Goal: Information Seeking & Learning: Learn about a topic

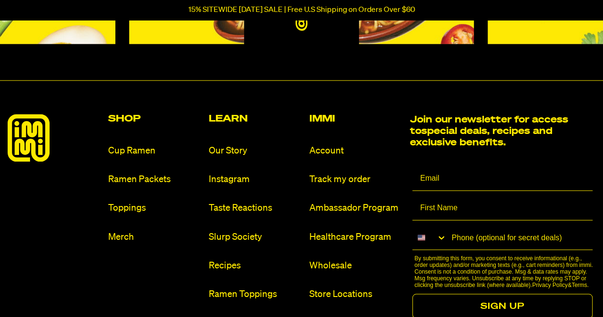
scroll to position [4305, 0]
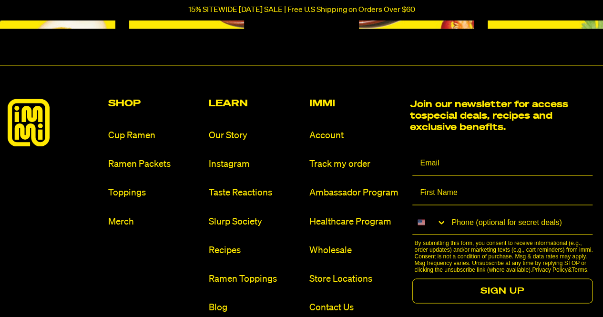
drag, startPoint x: 605, startPoint y: 12, endPoint x: 609, endPoint y: 282, distance: 269.7
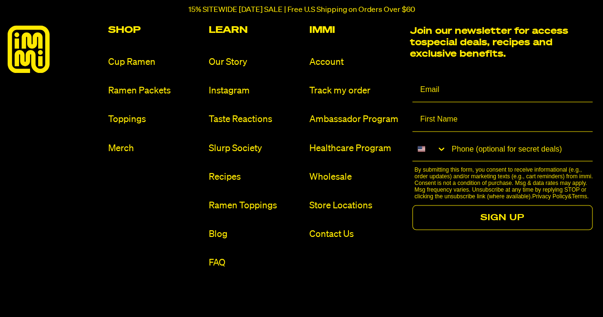
scroll to position [4389, 0]
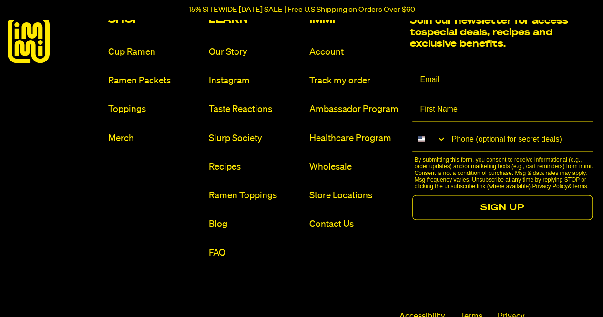
click at [223, 248] on link "FAQ" at bounding box center [255, 252] width 93 height 13
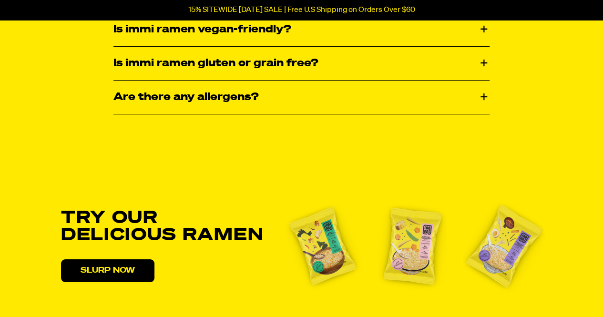
scroll to position [1714, 0]
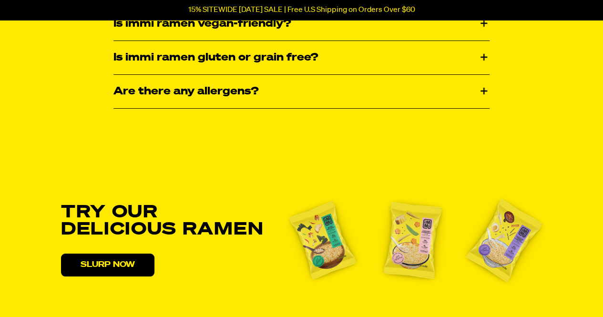
drag, startPoint x: 607, startPoint y: 22, endPoint x: 609, endPoint y: 217, distance: 194.4
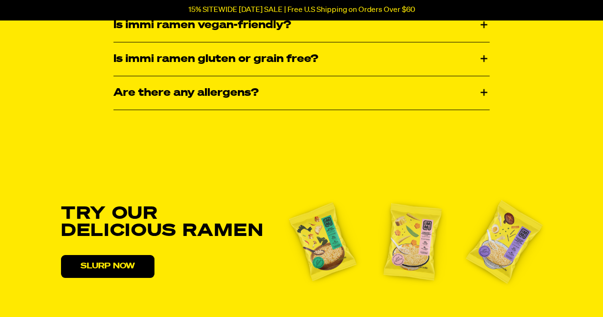
scroll to position [0, 0]
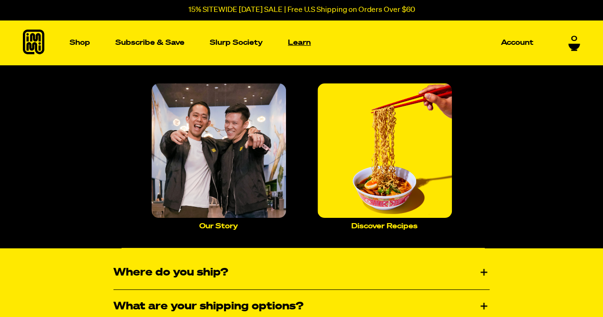
click at [295, 43] on p "Learn" at bounding box center [299, 42] width 23 height 7
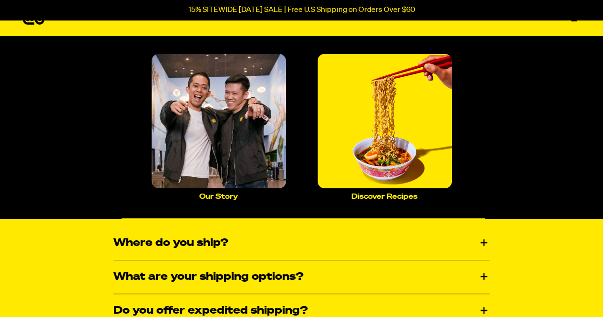
scroll to position [4, 0]
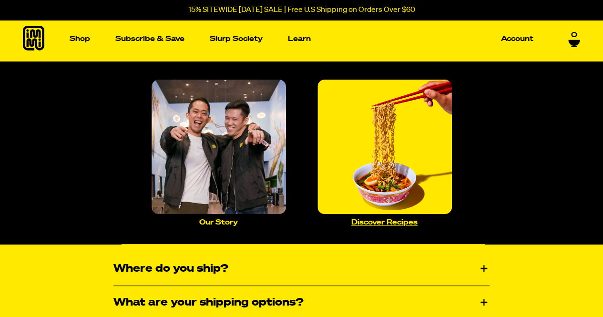
click at [388, 152] on img "Main navigation" at bounding box center [384, 147] width 134 height 134
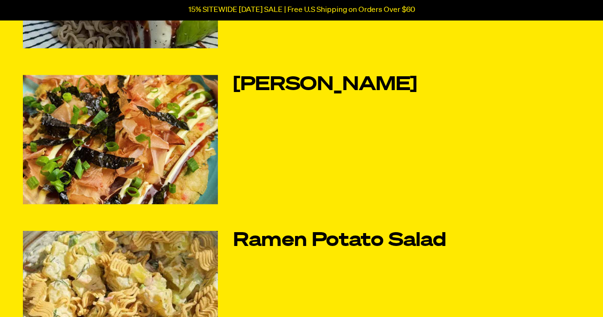
scroll to position [658, 0]
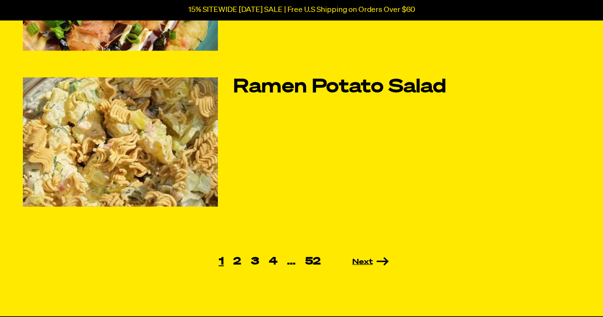
click at [360, 260] on link "Next" at bounding box center [356, 262] width 63 height 8
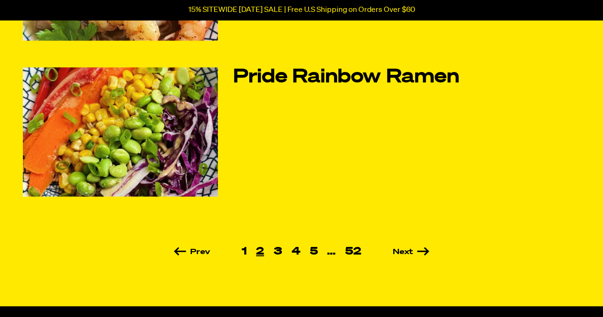
scroll to position [670, 0]
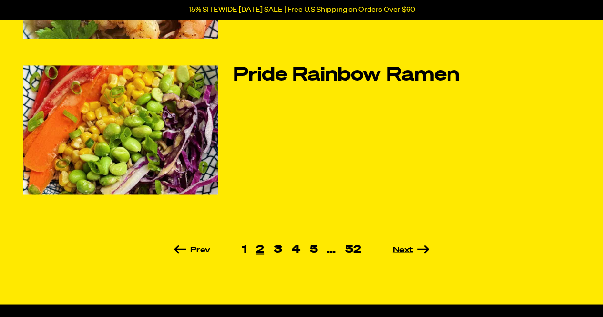
click at [406, 246] on link "Next" at bounding box center [397, 250] width 63 height 8
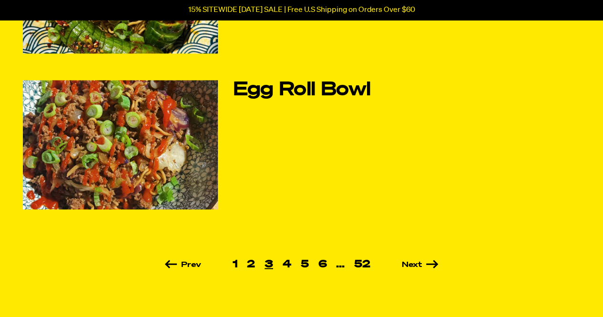
scroll to position [649, 0]
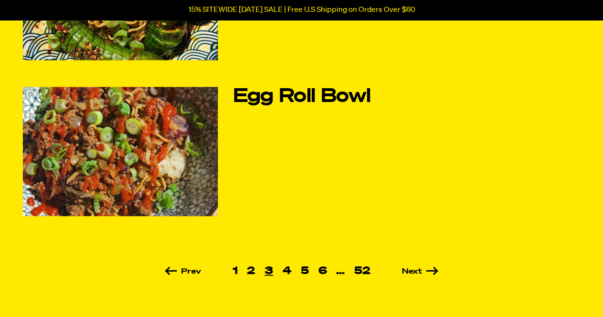
click at [412, 265] on ul "Prev 1 2 3 4 5 6 … 52 Next" at bounding box center [301, 270] width 557 height 10
click at [412, 269] on link "Next" at bounding box center [406, 271] width 63 height 8
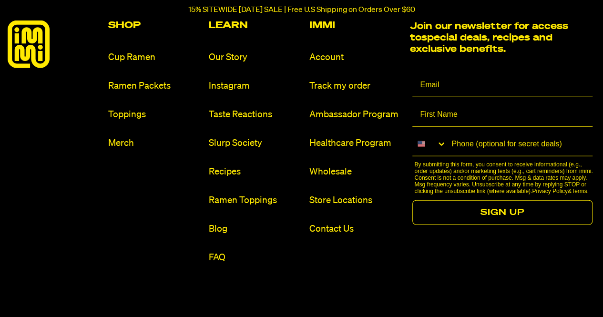
scroll to position [1178, 0]
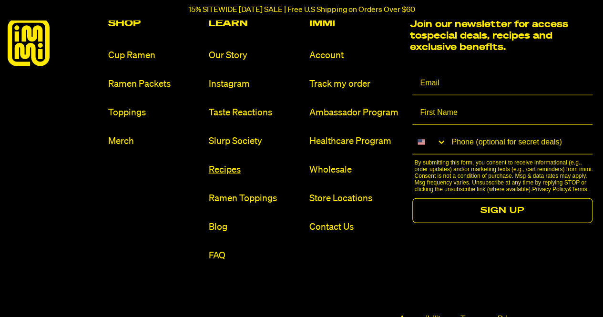
click at [220, 166] on link "Recipes" at bounding box center [255, 169] width 93 height 13
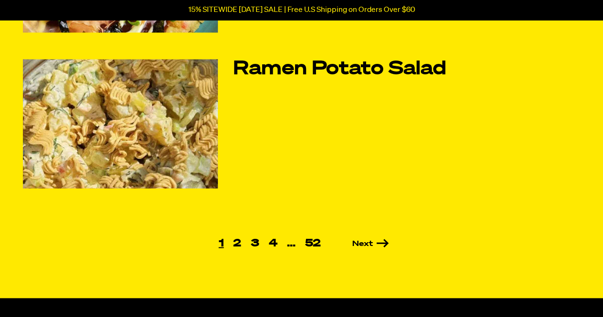
scroll to position [680, 0]
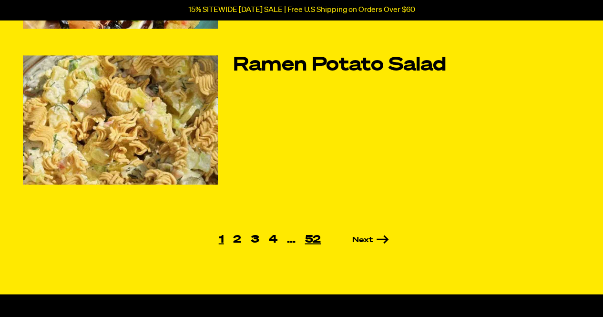
click at [310, 242] on link "52" at bounding box center [313, 239] width 26 height 10
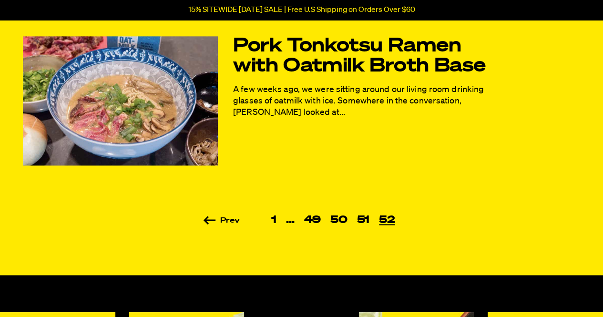
scroll to position [545, 0]
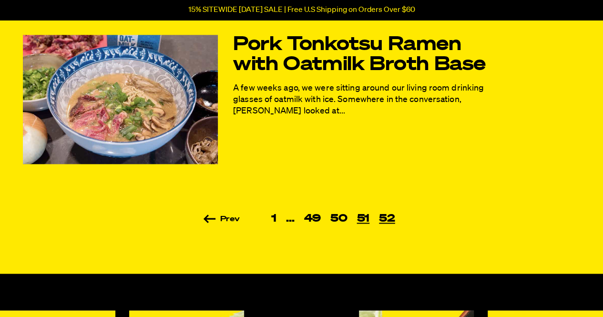
click at [361, 217] on link "51" at bounding box center [363, 218] width 22 height 10
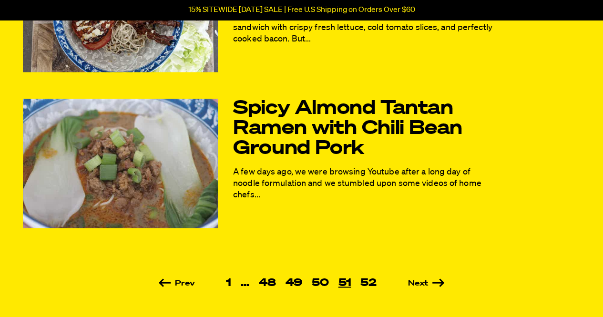
scroll to position [645, 0]
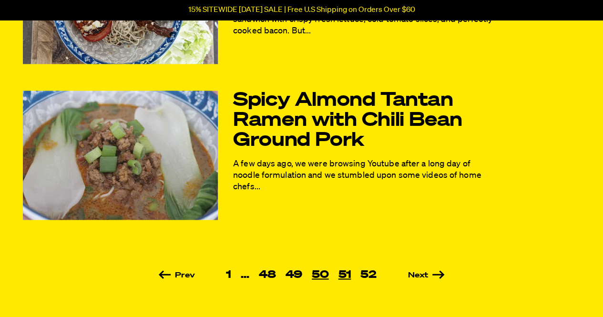
click at [325, 273] on link "50" at bounding box center [320, 274] width 27 height 10
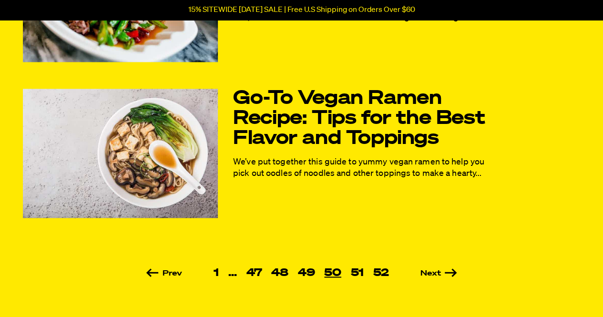
scroll to position [645, 0]
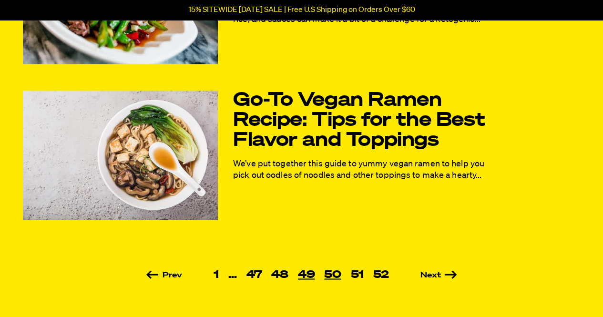
click at [306, 274] on link "49" at bounding box center [306, 274] width 27 height 10
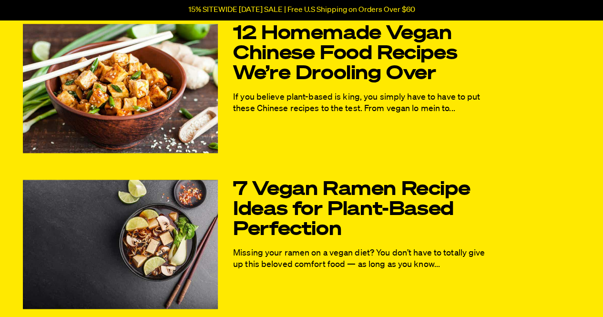
scroll to position [553, 0]
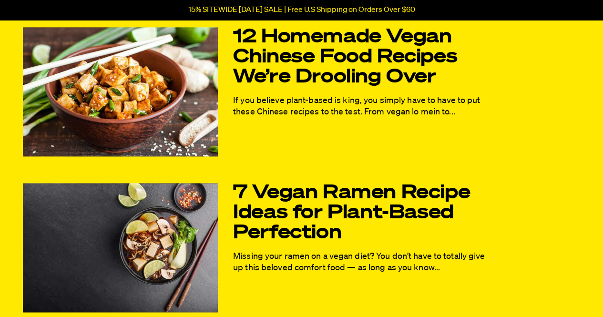
click at [125, 78] on img at bounding box center [120, 91] width 195 height 129
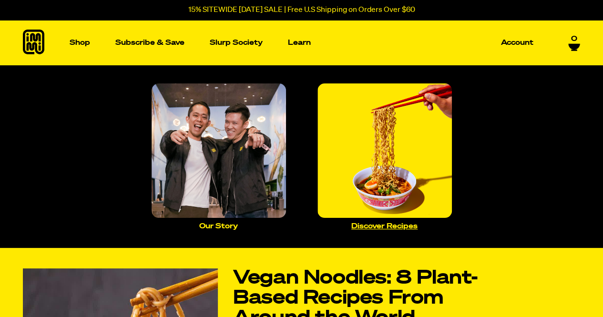
click at [371, 139] on img "Main navigation" at bounding box center [384, 150] width 134 height 134
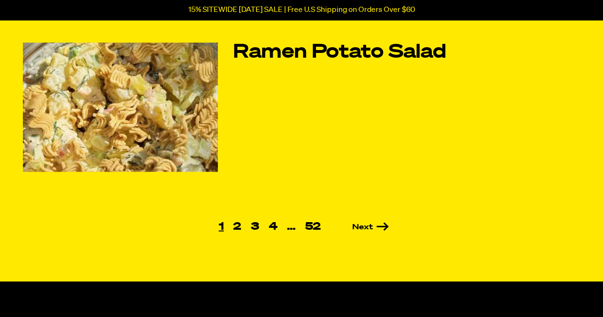
scroll to position [685, 0]
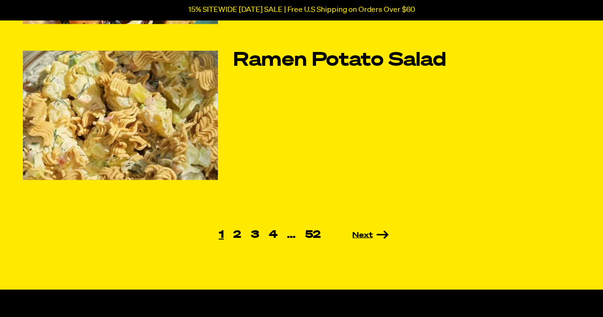
click at [366, 236] on link "Next" at bounding box center [356, 235] width 63 height 8
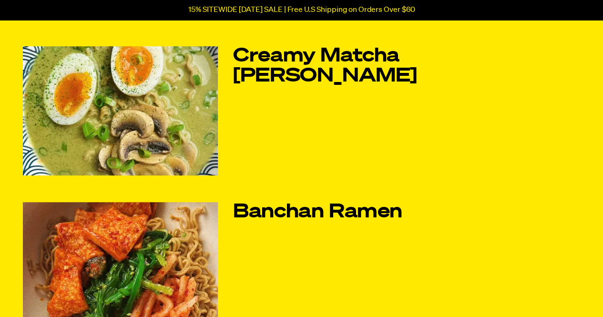
scroll to position [224, 0]
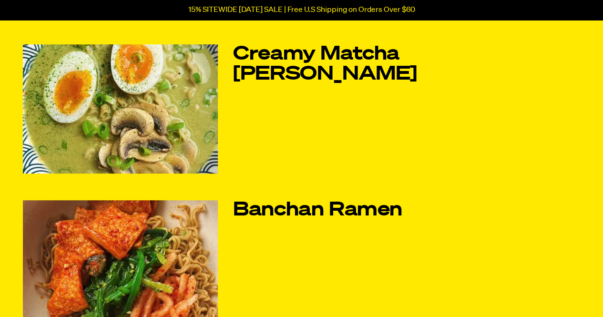
drag, startPoint x: 606, startPoint y: 47, endPoint x: 609, endPoint y: 90, distance: 43.5
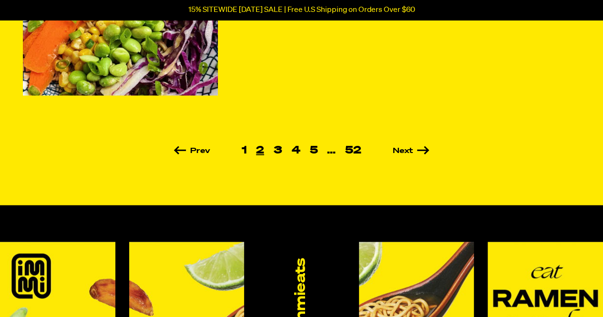
scroll to position [774, 0]
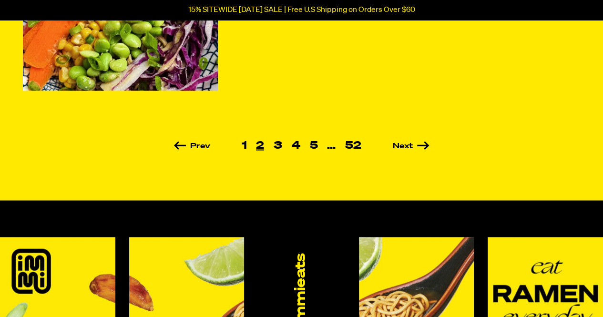
click at [395, 141] on li "Next" at bounding box center [397, 145] width 63 height 9
click at [397, 144] on link "Next" at bounding box center [397, 146] width 63 height 8
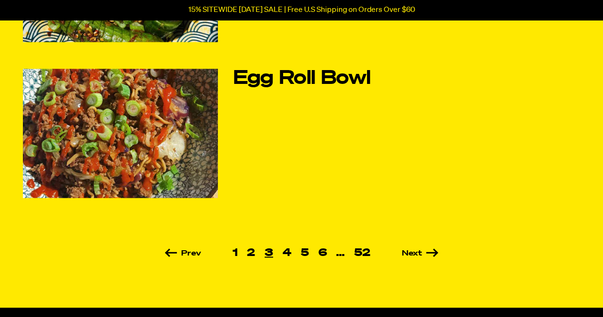
scroll to position [674, 0]
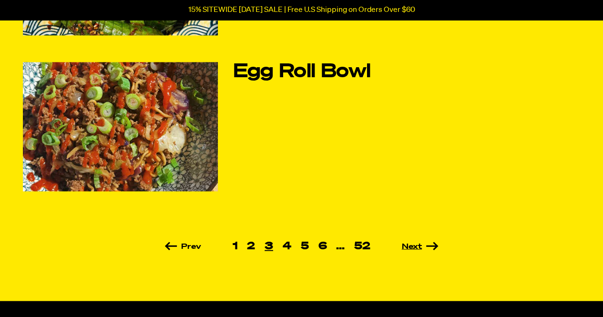
click at [415, 243] on link "Next" at bounding box center [406, 247] width 63 height 8
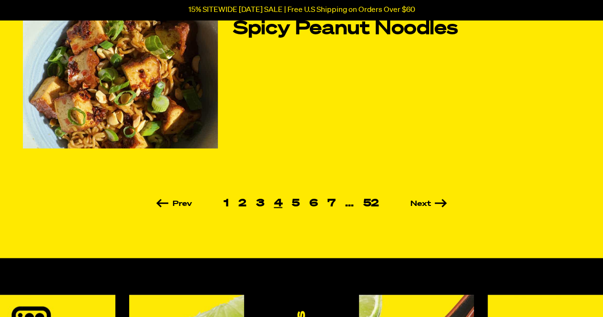
scroll to position [728, 0]
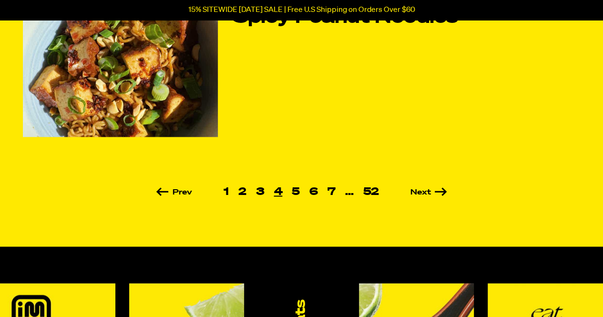
drag, startPoint x: 603, startPoint y: 39, endPoint x: 606, endPoint y: 179, distance: 140.1
click at [602, 179] on html "Accessibility Screen-Reader Guide, Feedback, and Issue Reporting | New window 1…" at bounding box center [301, 59] width 603 height 1574
click at [417, 191] on link "Next" at bounding box center [415, 192] width 63 height 8
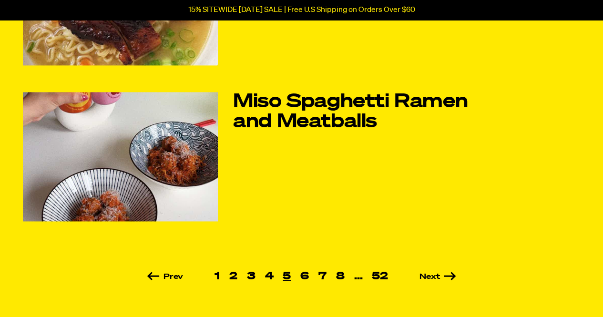
scroll to position [645, 0]
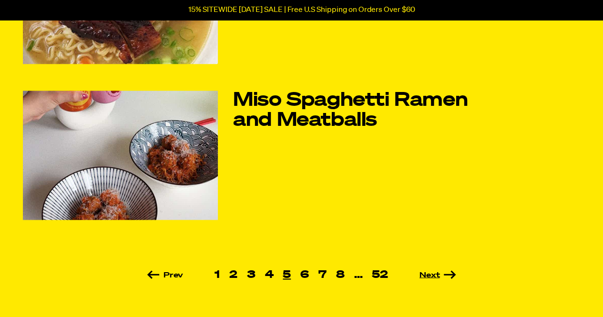
click at [428, 272] on link "Next" at bounding box center [424, 275] width 63 height 8
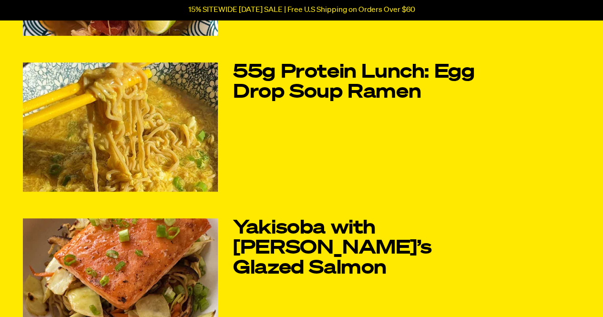
scroll to position [207, 0]
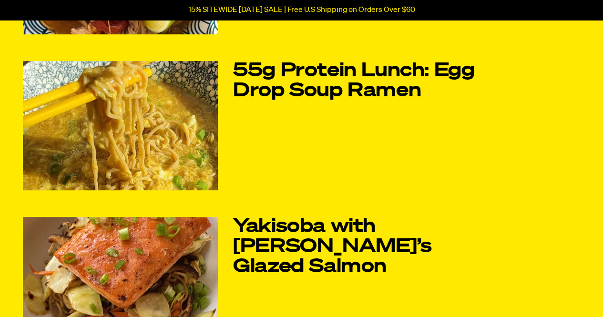
drag, startPoint x: 602, startPoint y: 54, endPoint x: 604, endPoint y: 94, distance: 40.1
click at [169, 141] on img at bounding box center [120, 125] width 195 height 129
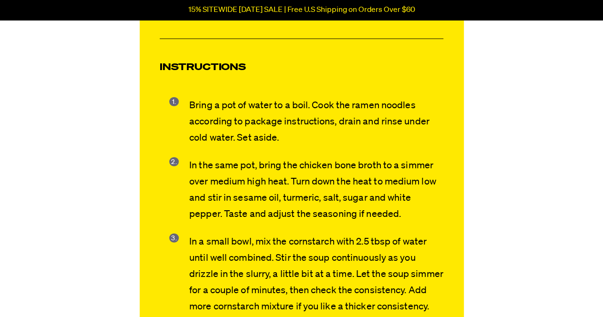
scroll to position [1523, 0]
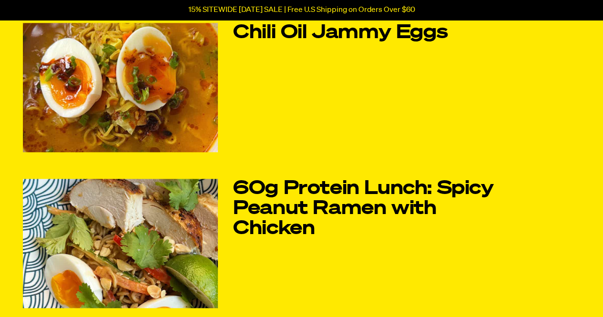
scroll to position [558, 0]
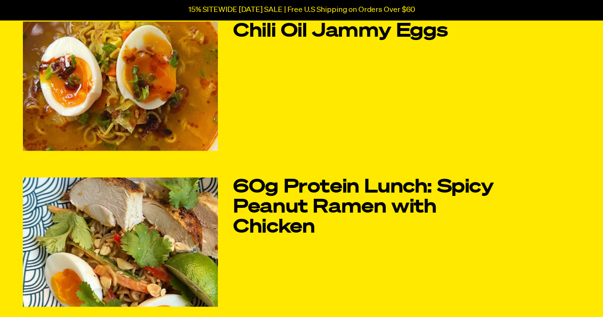
click at [183, 79] on img at bounding box center [120, 85] width 195 height 129
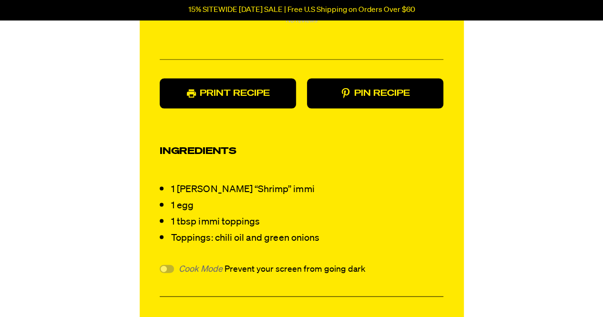
scroll to position [889, 0]
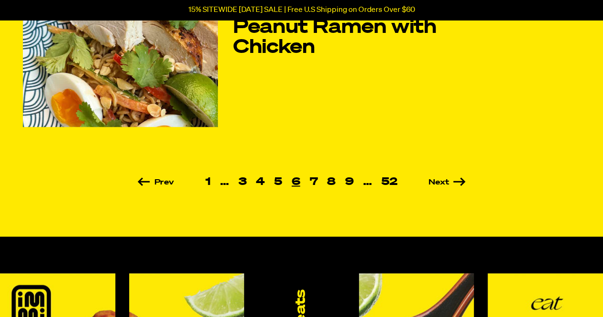
scroll to position [786, 0]
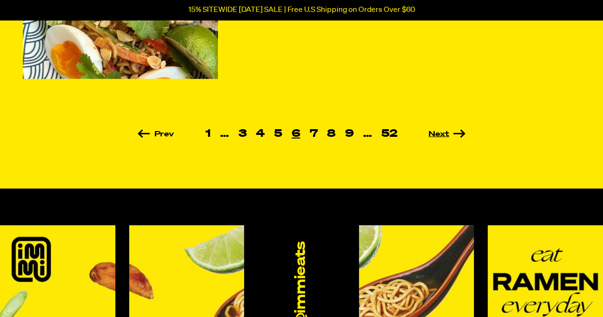
click at [442, 131] on link "Next" at bounding box center [433, 134] width 63 height 8
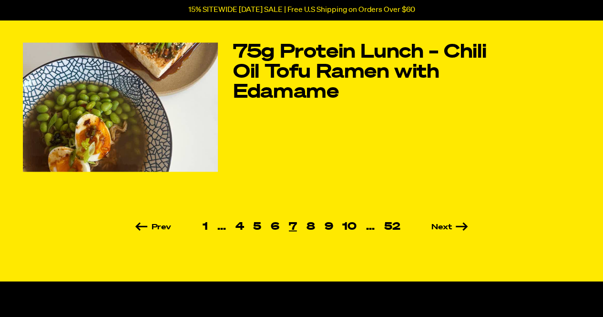
scroll to position [697, 0]
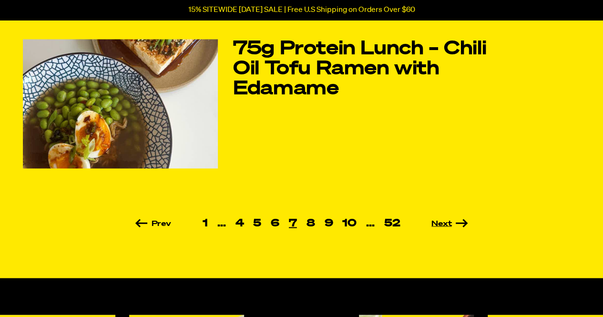
click at [442, 220] on link "Next" at bounding box center [436, 224] width 63 height 8
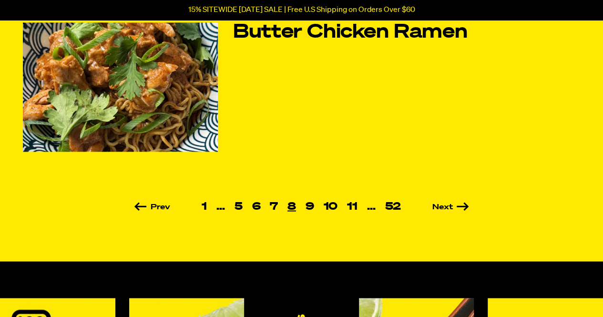
scroll to position [717, 0]
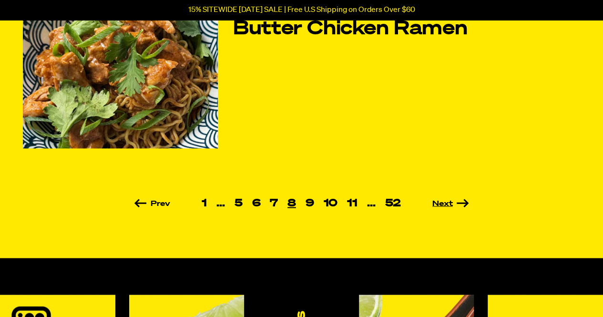
click at [441, 201] on link "Next" at bounding box center [436, 204] width 63 height 8
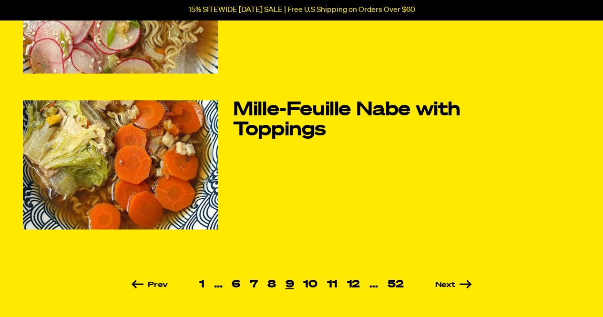
scroll to position [639, 0]
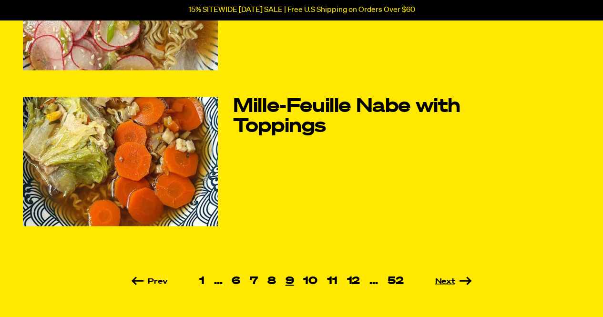
click at [442, 277] on link "Next" at bounding box center [439, 281] width 63 height 8
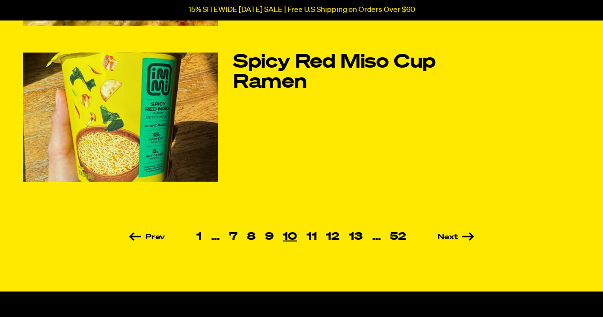
scroll to position [685, 0]
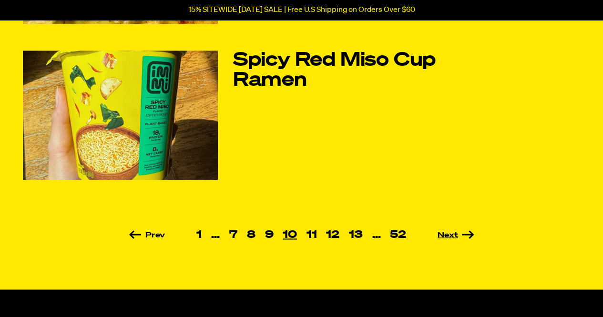
click at [444, 236] on link "Next" at bounding box center [442, 235] width 63 height 8
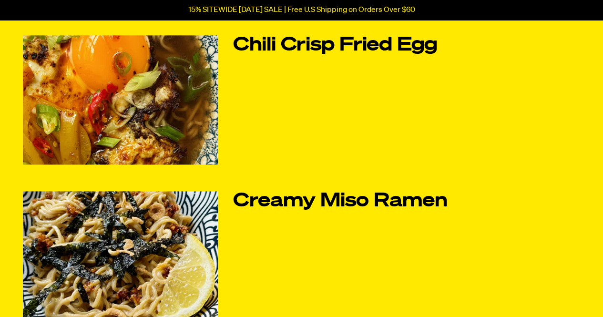
scroll to position [685, 0]
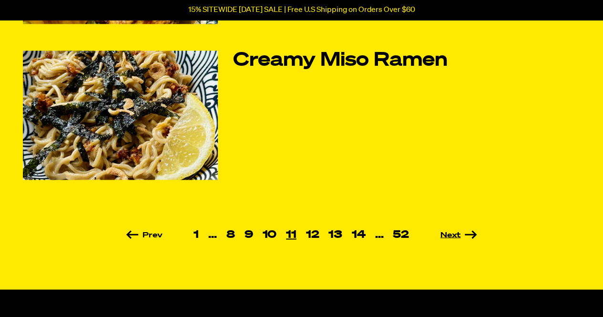
click at [448, 231] on link "Next" at bounding box center [445, 235] width 63 height 8
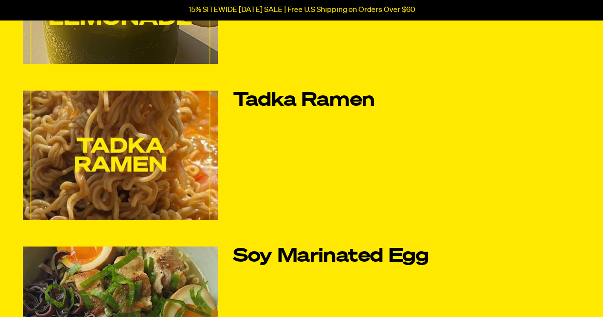
scroll to position [174, 0]
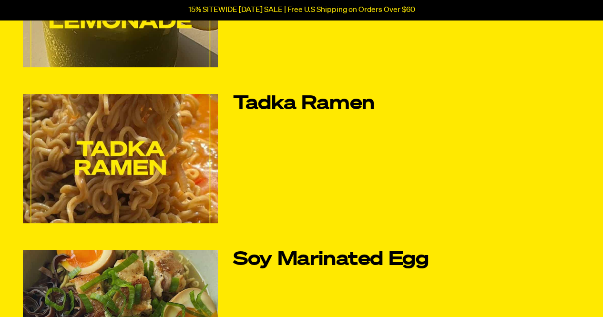
drag, startPoint x: 606, startPoint y: 48, endPoint x: 609, endPoint y: 81, distance: 34.0
click at [149, 142] on img at bounding box center [120, 158] width 195 height 129
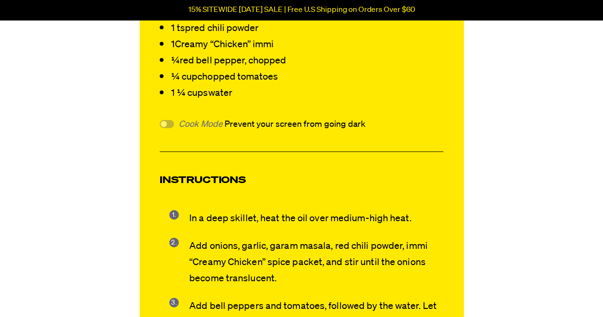
scroll to position [1109, 0]
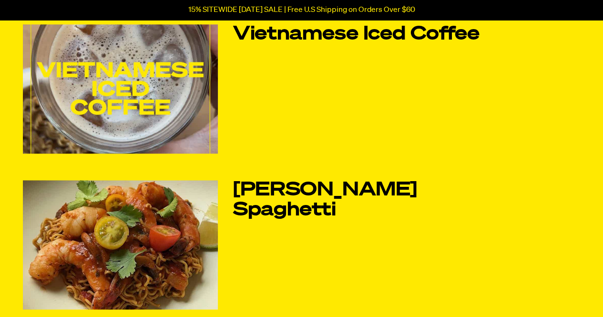
scroll to position [653, 0]
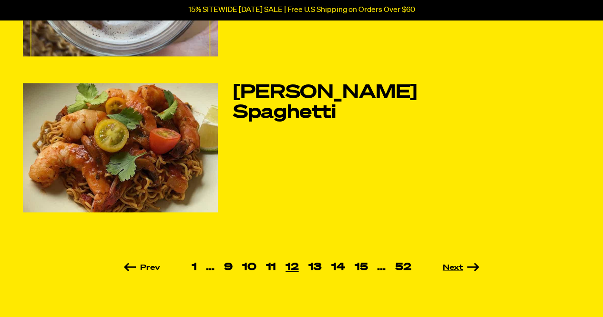
click at [455, 263] on link "Next" at bounding box center [447, 267] width 63 height 8
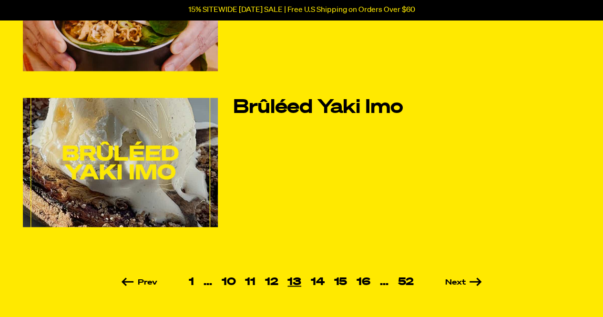
scroll to position [639, 0]
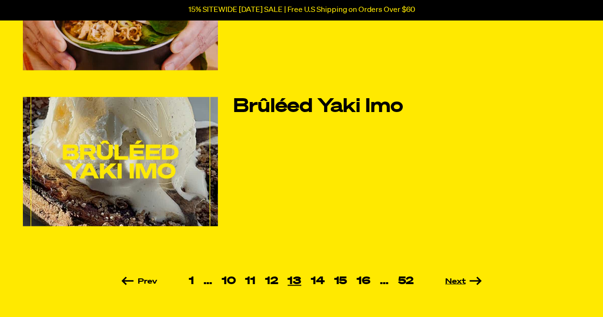
click at [449, 281] on link "Next" at bounding box center [449, 281] width 63 height 8
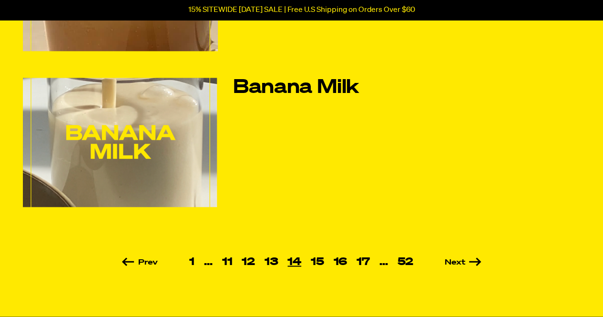
scroll to position [664, 0]
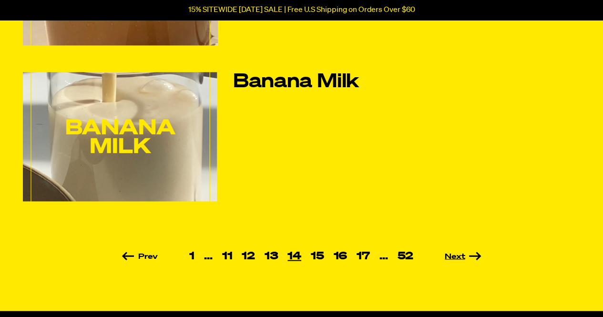
click at [459, 253] on link "Next" at bounding box center [449, 257] width 63 height 8
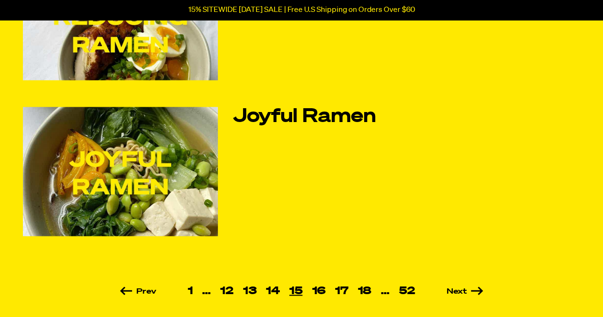
scroll to position [648, 0]
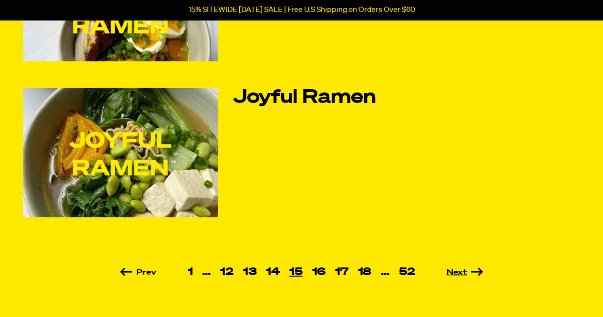
click at [459, 270] on link "Next" at bounding box center [450, 272] width 63 height 8
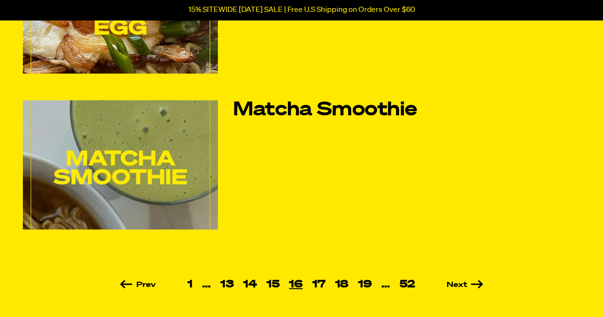
scroll to position [648, 0]
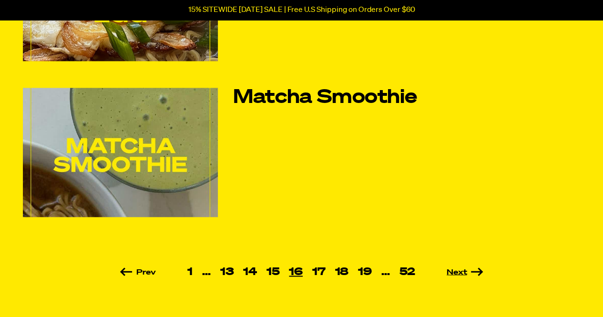
click at [459, 270] on link "Next" at bounding box center [451, 272] width 63 height 8
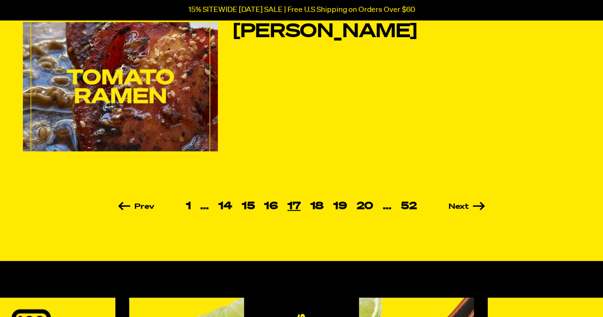
scroll to position [724, 0]
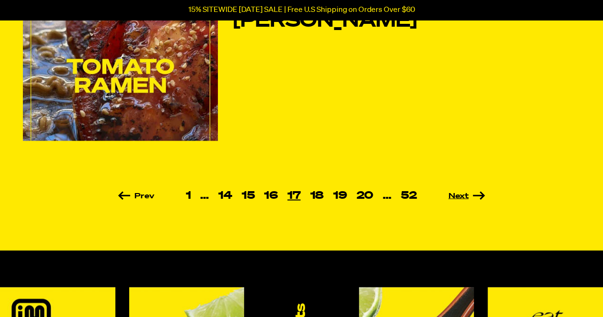
click at [459, 193] on link "Next" at bounding box center [452, 196] width 63 height 8
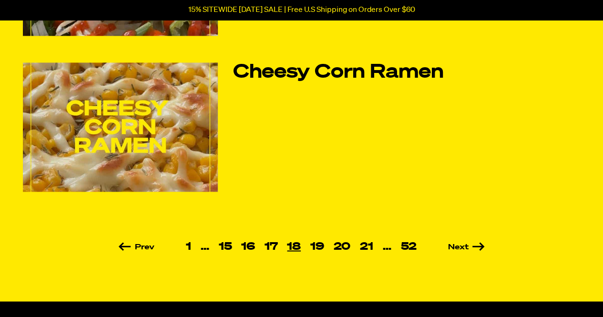
scroll to position [686, 0]
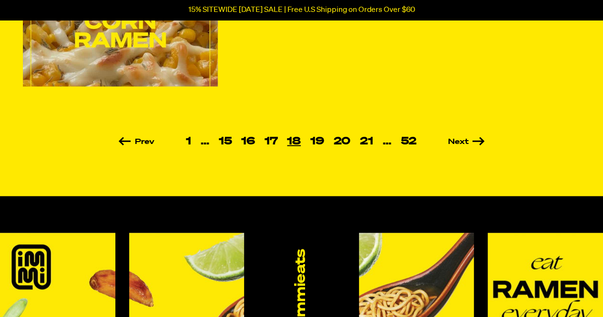
scroll to position [794, 0]
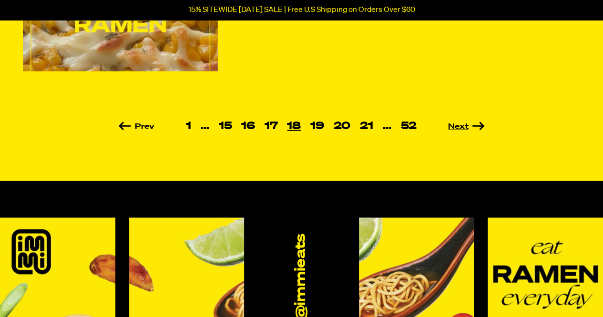
click at [461, 122] on link "Next" at bounding box center [452, 126] width 63 height 8
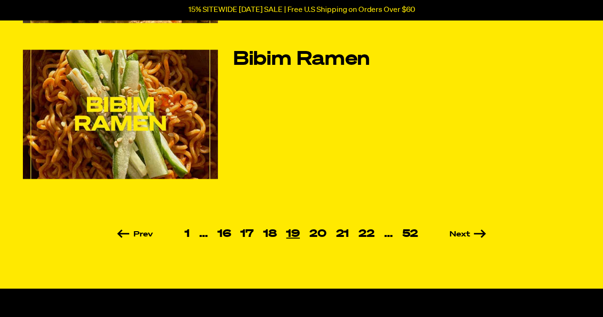
scroll to position [705, 0]
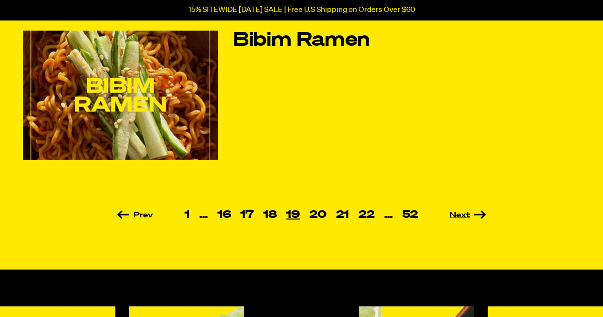
click at [449, 215] on link "Next" at bounding box center [454, 215] width 63 height 8
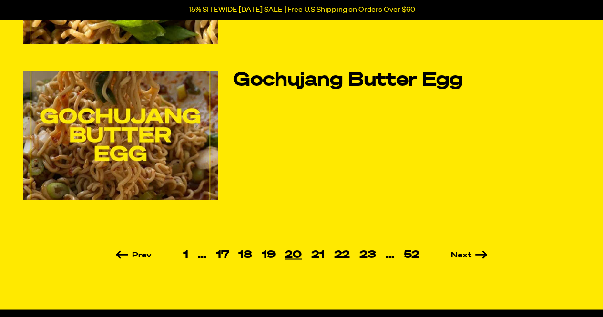
scroll to position [667, 0]
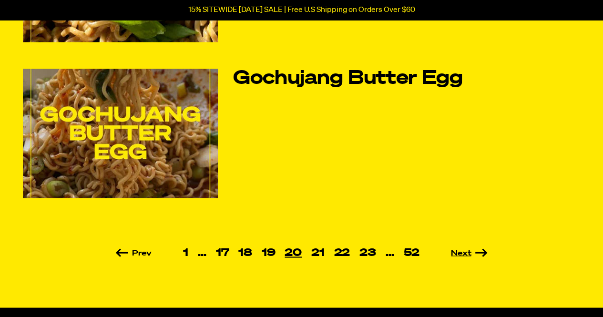
click at [454, 252] on link "Next" at bounding box center [455, 253] width 63 height 8
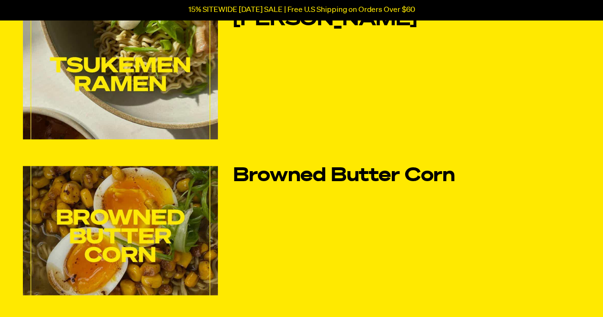
scroll to position [851, 0]
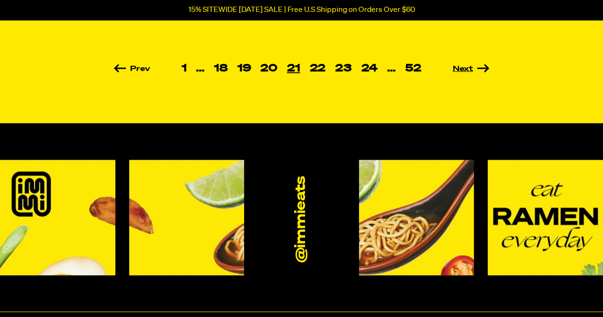
click at [454, 68] on link "Next" at bounding box center [456, 69] width 63 height 8
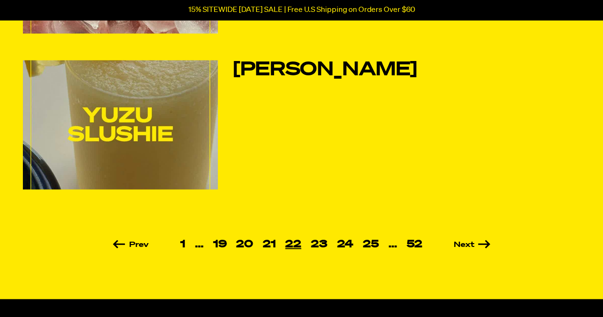
scroll to position [678, 0]
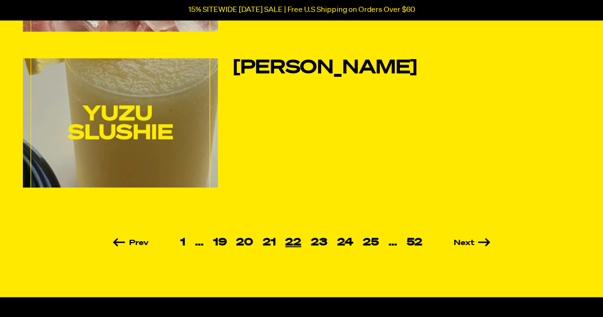
click at [462, 237] on ul "Prev 1 … 19 20 21 22 23 24 25 … 52 Next" at bounding box center [301, 242] width 557 height 10
click at [461, 240] on link "Next" at bounding box center [458, 243] width 63 height 8
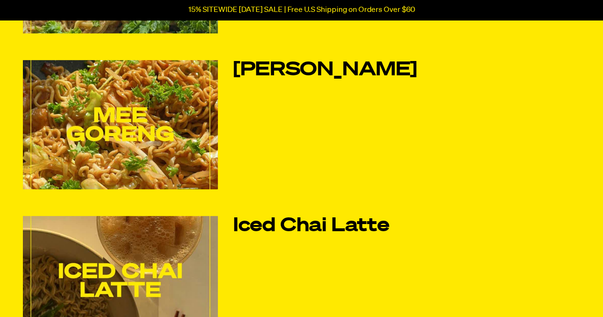
scroll to position [210, 0]
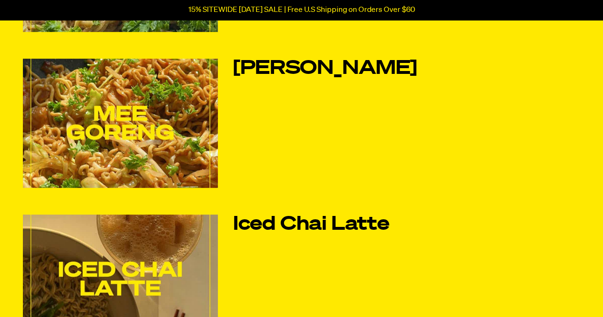
click at [187, 121] on img at bounding box center [120, 123] width 195 height 129
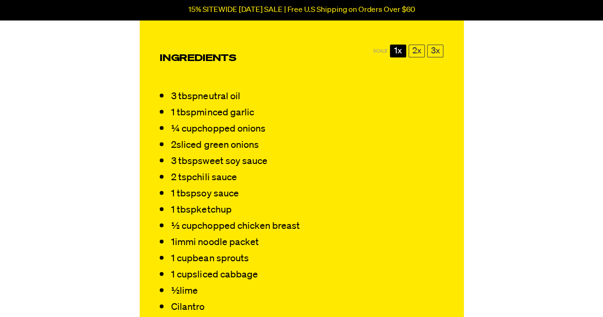
scroll to position [984, 0]
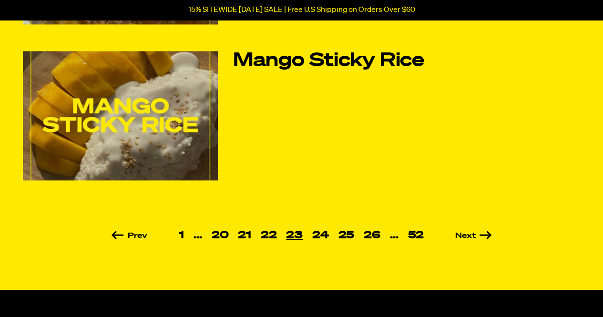
scroll to position [687, 0]
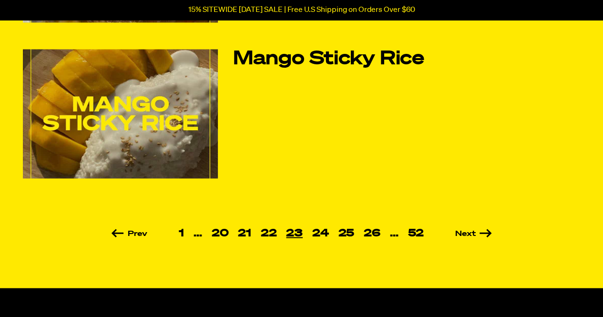
click at [475, 229] on li "Next" at bounding box center [459, 233] width 63 height 9
click at [470, 230] on link "Next" at bounding box center [459, 234] width 63 height 8
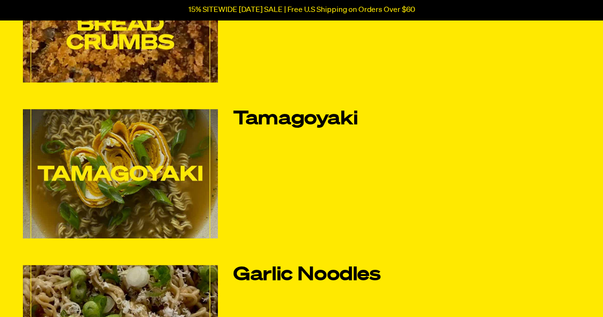
scroll to position [163, 0]
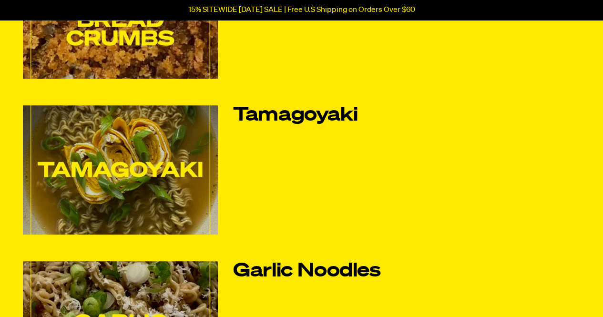
drag, startPoint x: 608, startPoint y: 40, endPoint x: 608, endPoint y: 71, distance: 31.4
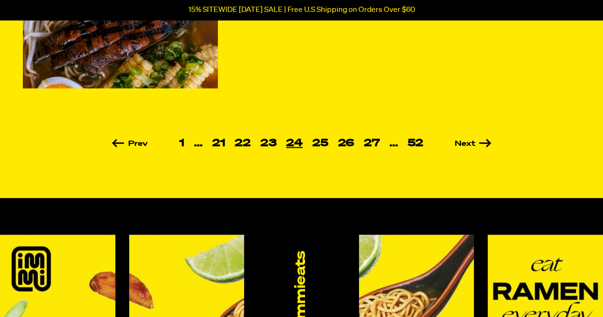
scroll to position [779, 0]
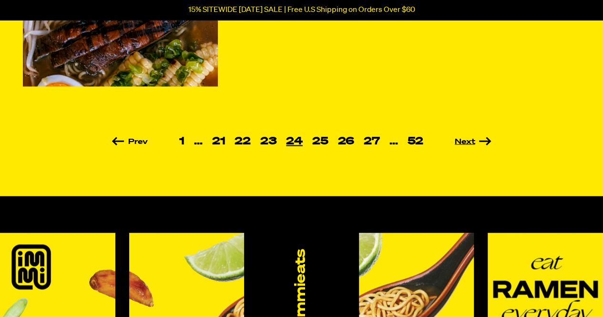
click at [457, 138] on link "Next" at bounding box center [459, 142] width 63 height 8
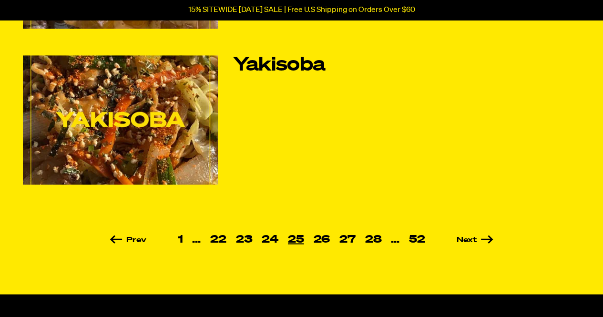
scroll to position [682, 0]
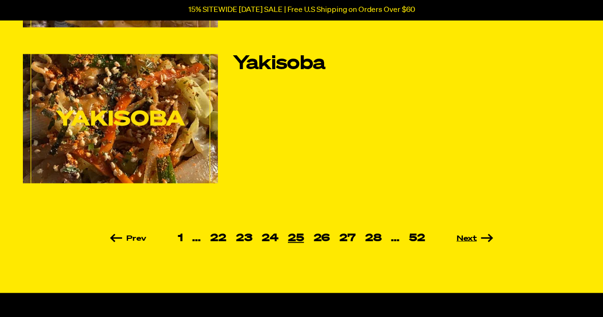
click at [461, 239] on link "Next" at bounding box center [460, 238] width 63 height 8
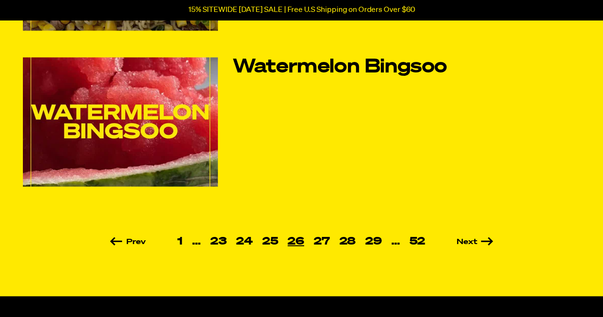
scroll to position [682, 0]
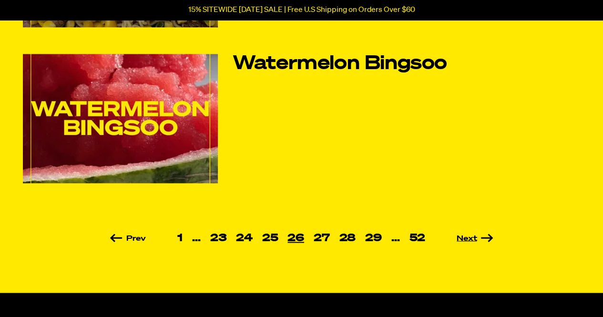
click at [463, 239] on link "Next" at bounding box center [461, 238] width 63 height 8
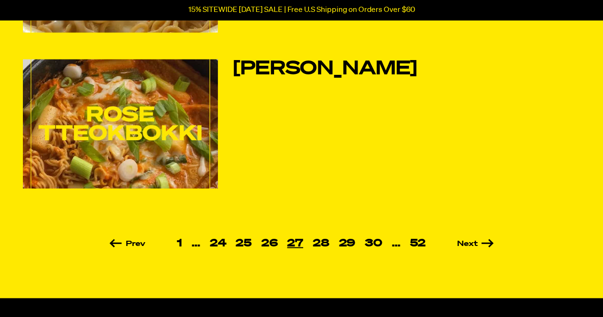
scroll to position [682, 0]
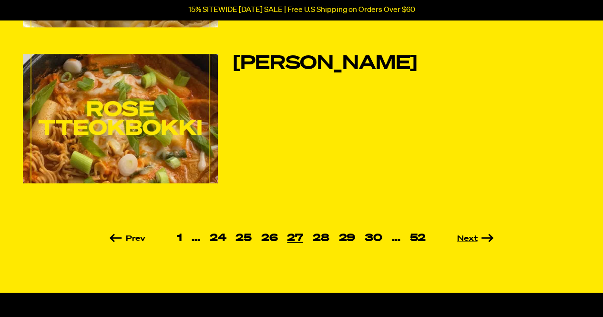
click at [464, 235] on link "Next" at bounding box center [461, 238] width 63 height 8
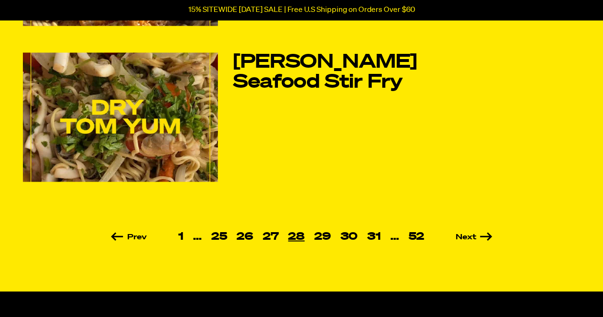
scroll to position [685, 0]
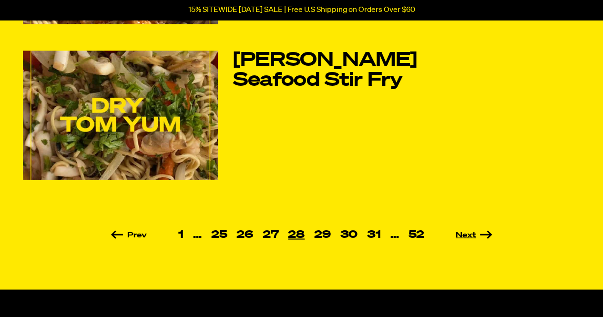
click at [469, 234] on link "Next" at bounding box center [460, 235] width 63 height 8
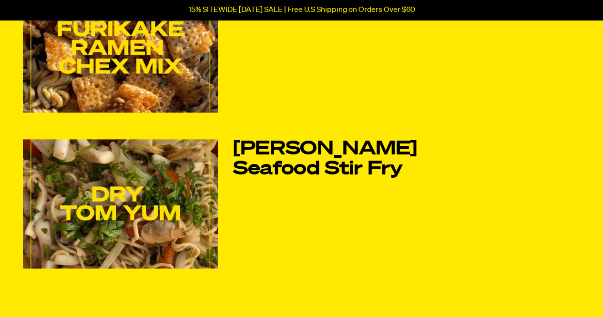
scroll to position [544, 0]
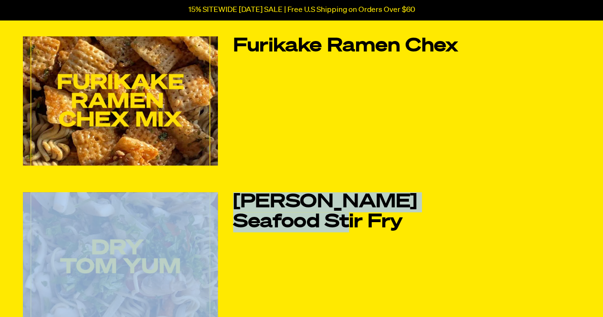
drag, startPoint x: 598, startPoint y: 145, endPoint x: 600, endPoint y: 156, distance: 11.1
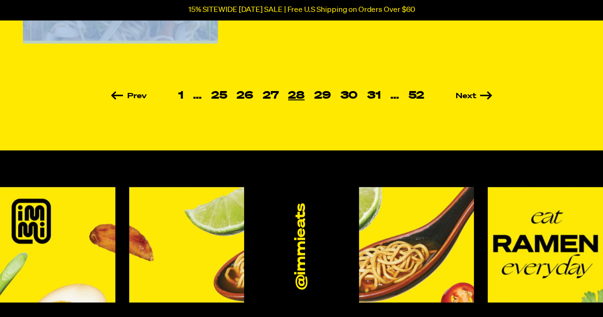
scroll to position [826, 0]
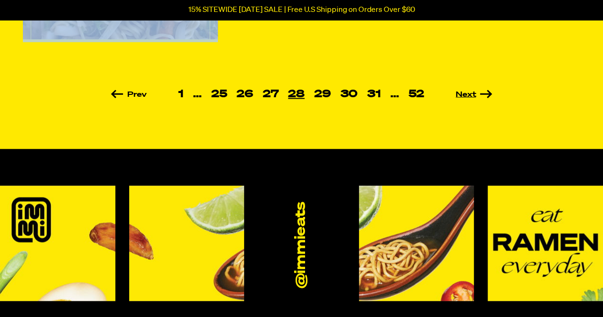
click at [468, 96] on link "Next" at bounding box center [460, 95] width 63 height 8
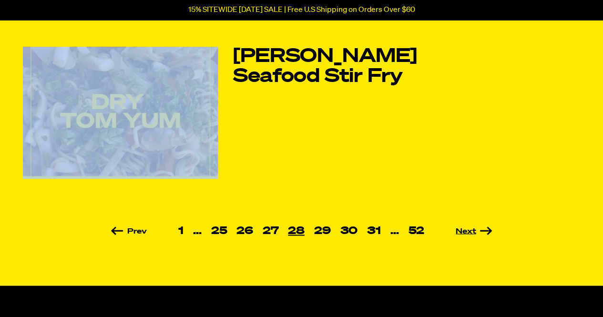
scroll to position [691, 0]
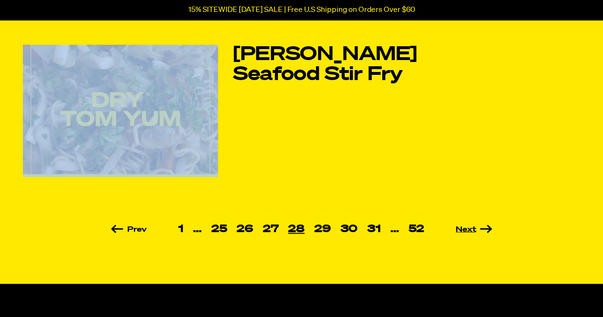
click at [467, 229] on link "Next" at bounding box center [460, 229] width 63 height 8
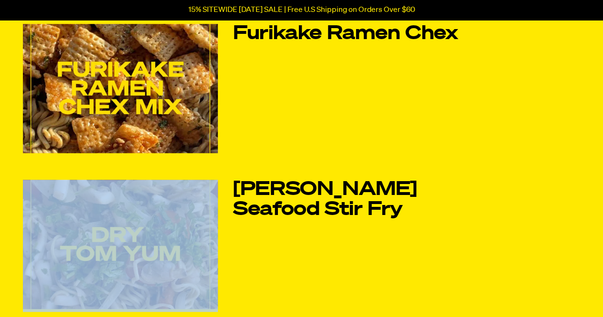
scroll to position [712, 0]
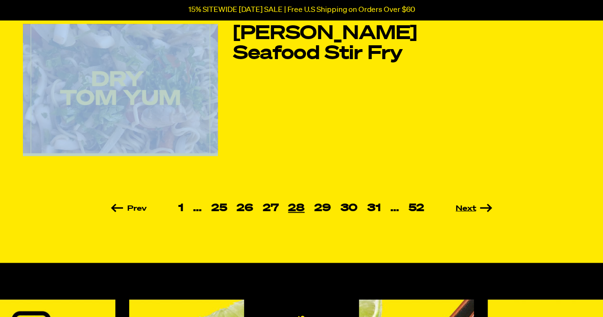
click at [468, 210] on link "Next" at bounding box center [460, 208] width 63 height 8
click at [485, 205] on link "Next" at bounding box center [460, 208] width 63 height 8
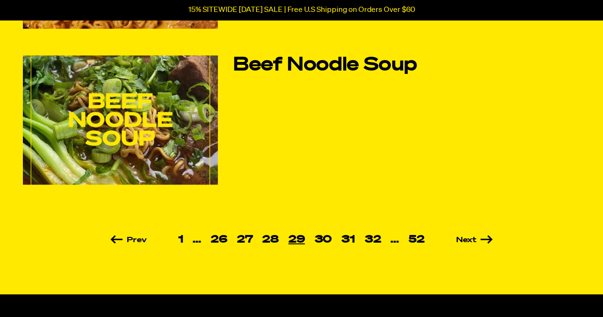
scroll to position [682, 0]
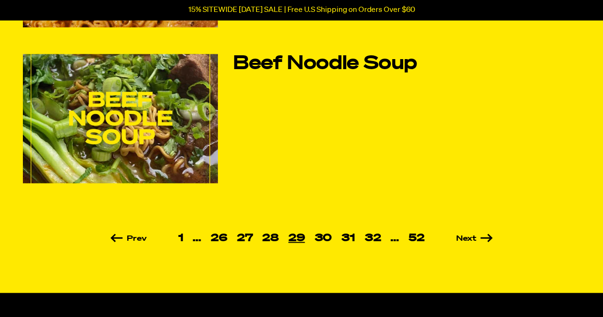
click at [465, 233] on li "Next" at bounding box center [460, 237] width 63 height 9
click at [465, 237] on link "Next" at bounding box center [460, 238] width 63 height 8
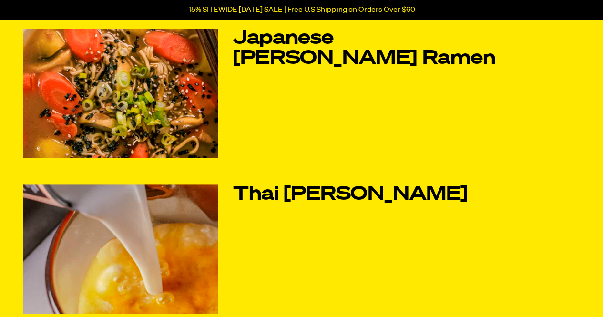
scroll to position [634, 0]
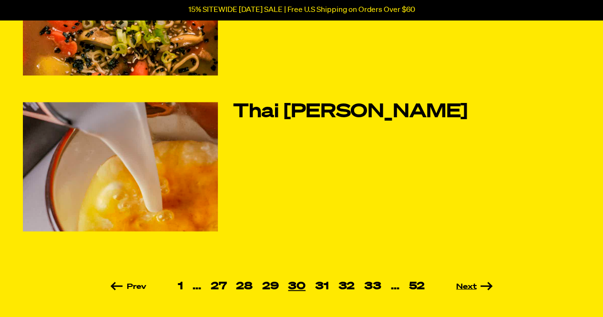
click at [466, 284] on link "Next" at bounding box center [460, 287] width 63 height 8
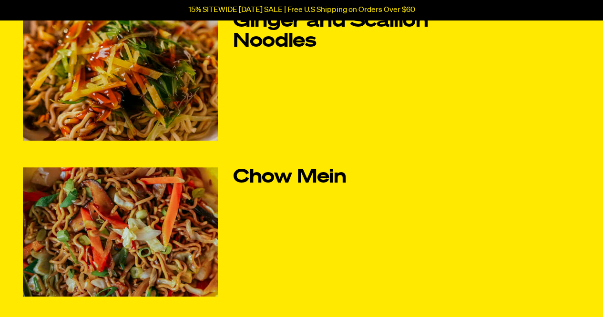
scroll to position [227, 0]
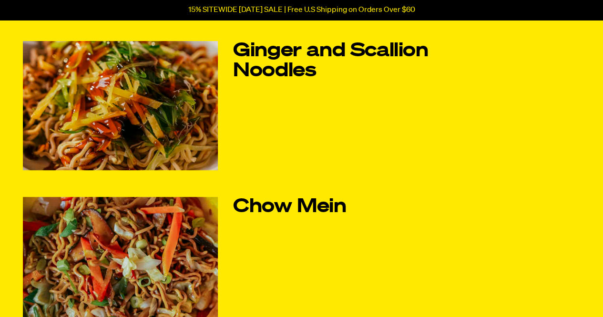
click at [187, 120] on img at bounding box center [120, 105] width 195 height 129
